Goal: Information Seeking & Learning: Stay updated

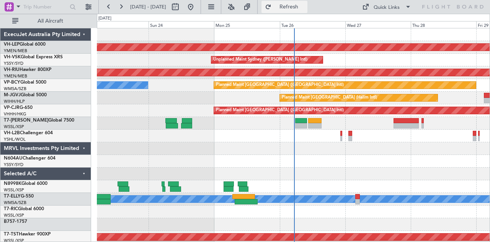
click at [305, 4] on span "Refresh" at bounding box center [289, 6] width 32 height 5
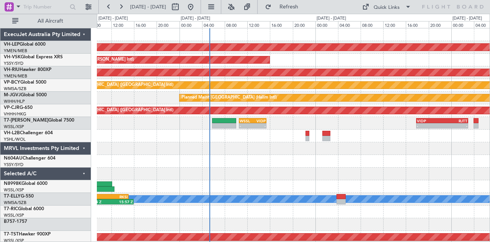
click at [270, 65] on div "Unplanned Maint Sydney ([PERSON_NAME] Intl)" at bounding box center [293, 60] width 393 height 13
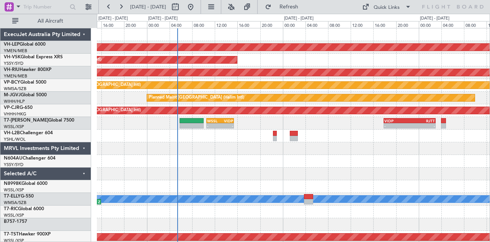
click at [202, 160] on div at bounding box center [293, 161] width 393 height 13
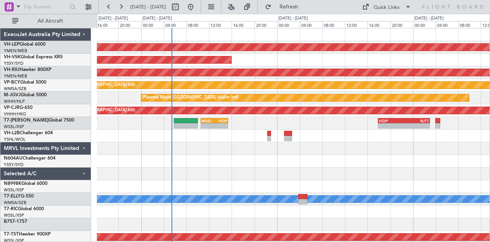
click at [213, 173] on div "Unplanned Maint Wichita (Wichita Mid-continent) Unplanned Maint Sydney ([PERSON…" at bounding box center [293, 236] width 393 height 417
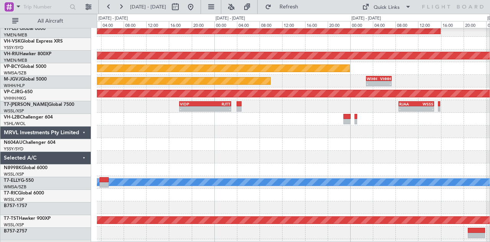
click at [108, 46] on div "Unplanned Maint Sydney ([PERSON_NAME] Intl)" at bounding box center [293, 43] width 393 height 13
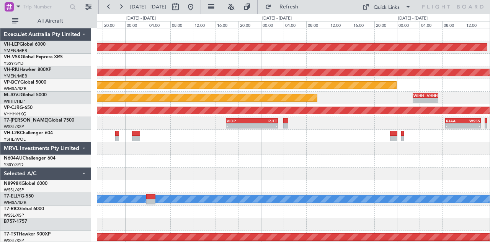
click at [279, 143] on div "Unplanned Maint Wichita (Wichita Mid-continent) Unplanned Maint Sydney ([PERSON…" at bounding box center [293, 236] width 393 height 417
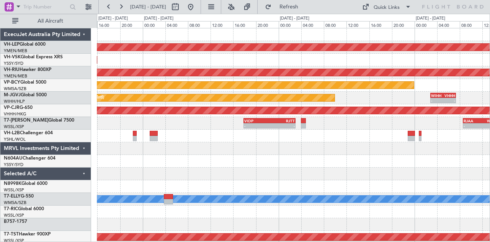
click at [268, 81] on div "Unplanned Maint Wichita (Wichita Mid-continent) Unplanned Maint Sydney ([PERSON…" at bounding box center [293, 236] width 393 height 417
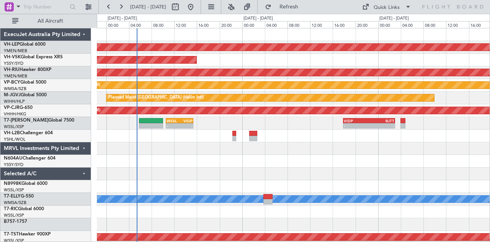
click at [391, 165] on div at bounding box center [293, 161] width 393 height 13
click at [119, 77] on div "Unplanned Maint Wichita (Wichita Mid-continent) Unplanned Maint Sydney ([PERSON…" at bounding box center [293, 236] width 393 height 417
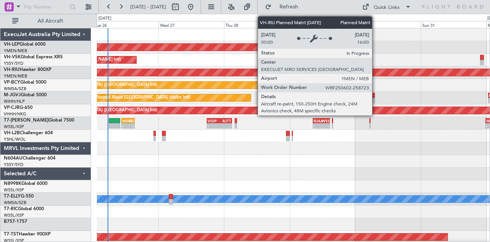
click at [253, 74] on div "Planned Maint [GEOGRAPHIC_DATA] ([GEOGRAPHIC_DATA])" at bounding box center [293, 72] width 1179 height 7
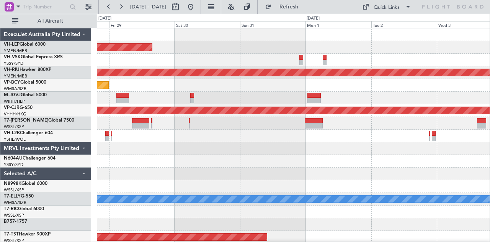
click at [260, 65] on div at bounding box center [293, 60] width 393 height 13
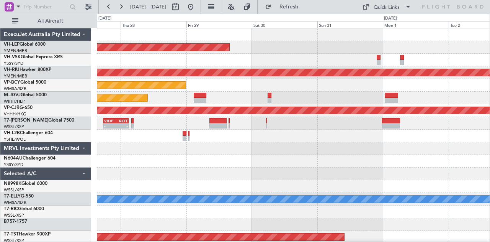
click at [290, 62] on div "Unplanned Maint Sydney ([PERSON_NAME] Intl)" at bounding box center [293, 60] width 393 height 13
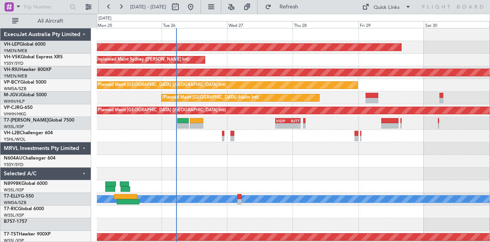
click at [299, 64] on div "Unplanned Maint Wichita (Wichita Mid-continent) Unplanned Maint Sydney ([PERSON…" at bounding box center [293, 236] width 393 height 417
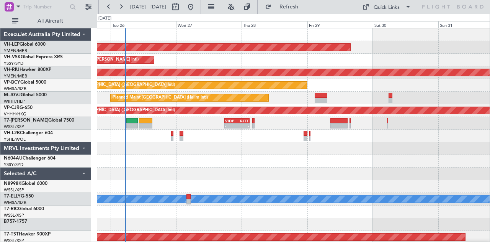
click at [240, 65] on div "Unplanned Maint Sydney ([PERSON_NAME] Intl)" at bounding box center [293, 60] width 393 height 13
click at [358, 155] on div at bounding box center [293, 161] width 393 height 13
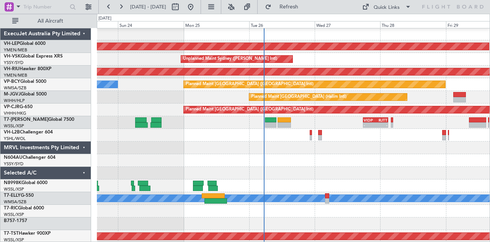
click at [388, 108] on div "Unplanned Maint Wichita (Wichita Mid-continent) Unplanned Maint Sydney ([PERSON…" at bounding box center [293, 236] width 393 height 417
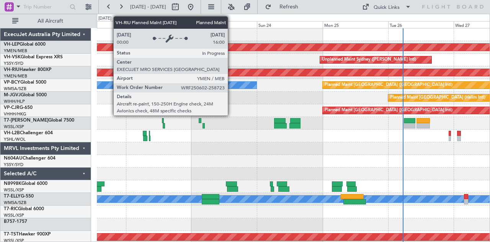
click at [304, 91] on div "Unplanned Maint Wichita (Wichita Mid-continent) Unplanned Maint Sydney ([PERSON…" at bounding box center [293, 236] width 393 height 417
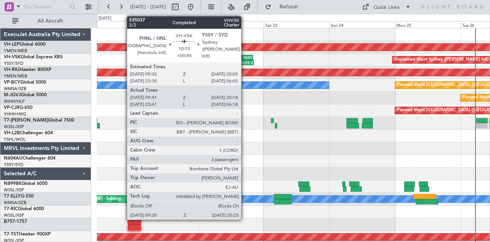
click at [245, 60] on div "09:35 Z 20:25 Z" at bounding box center [239, 62] width 30 height 5
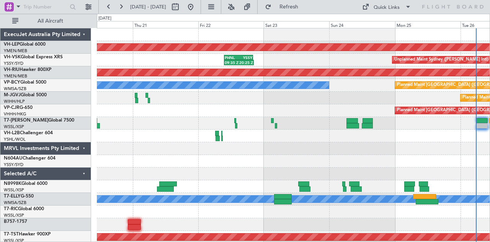
click at [187, 141] on div "Unplanned Maint Sydney ([PERSON_NAME] Intl)" at bounding box center [293, 135] width 393 height 13
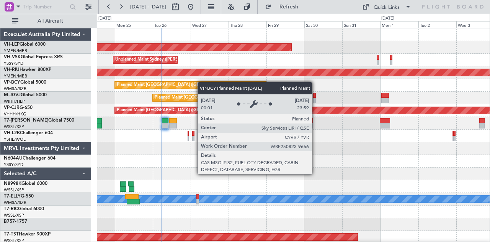
click at [202, 85] on div "Unplanned Maint Wichita (Wichita Mid-continent) Unplanned Maint Sydney ([PERSON…" at bounding box center [293, 236] width 393 height 417
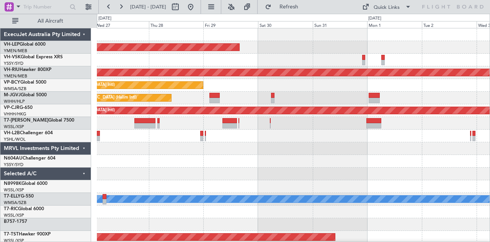
click at [145, 68] on div "Unplanned Maint Wichita (Wichita Mid-continent) Unplanned Maint Sydney ([PERSON…" at bounding box center [293, 236] width 393 height 417
